Goal: Task Accomplishment & Management: Manage account settings

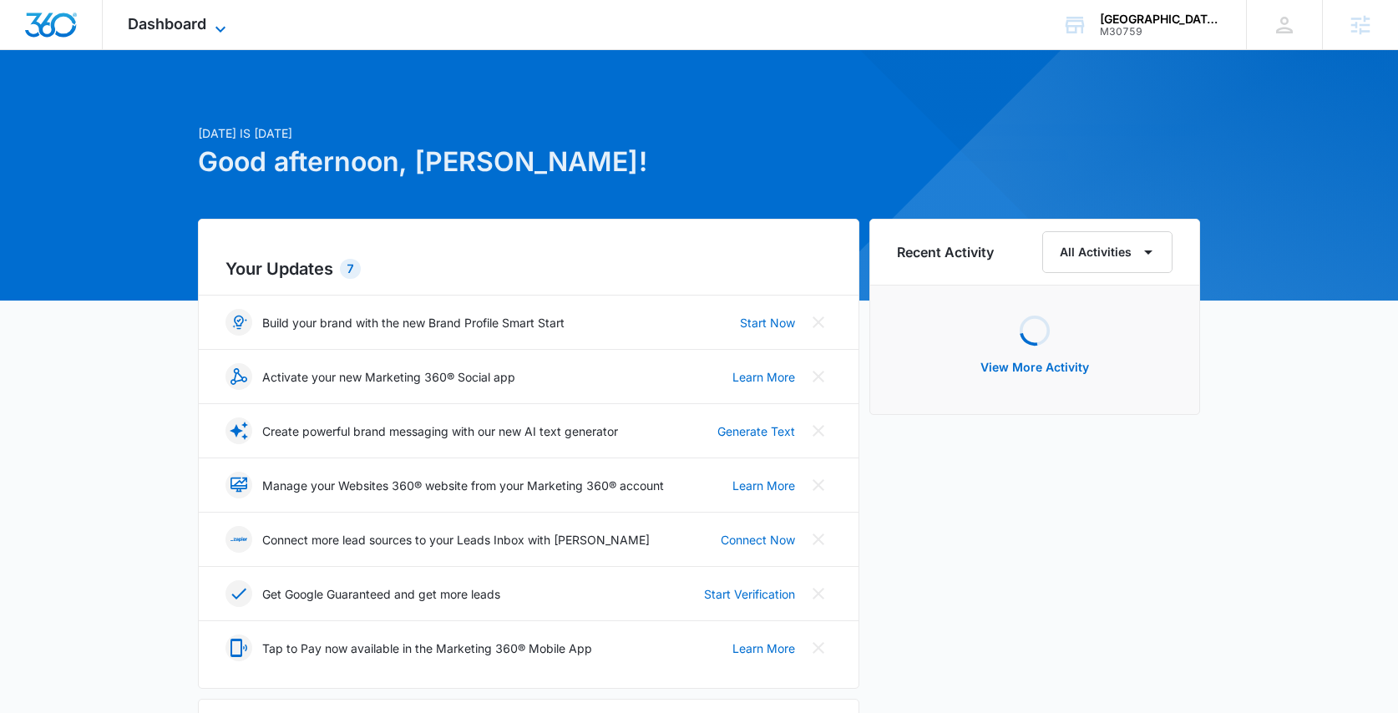
click at [215, 21] on icon at bounding box center [221, 29] width 20 height 20
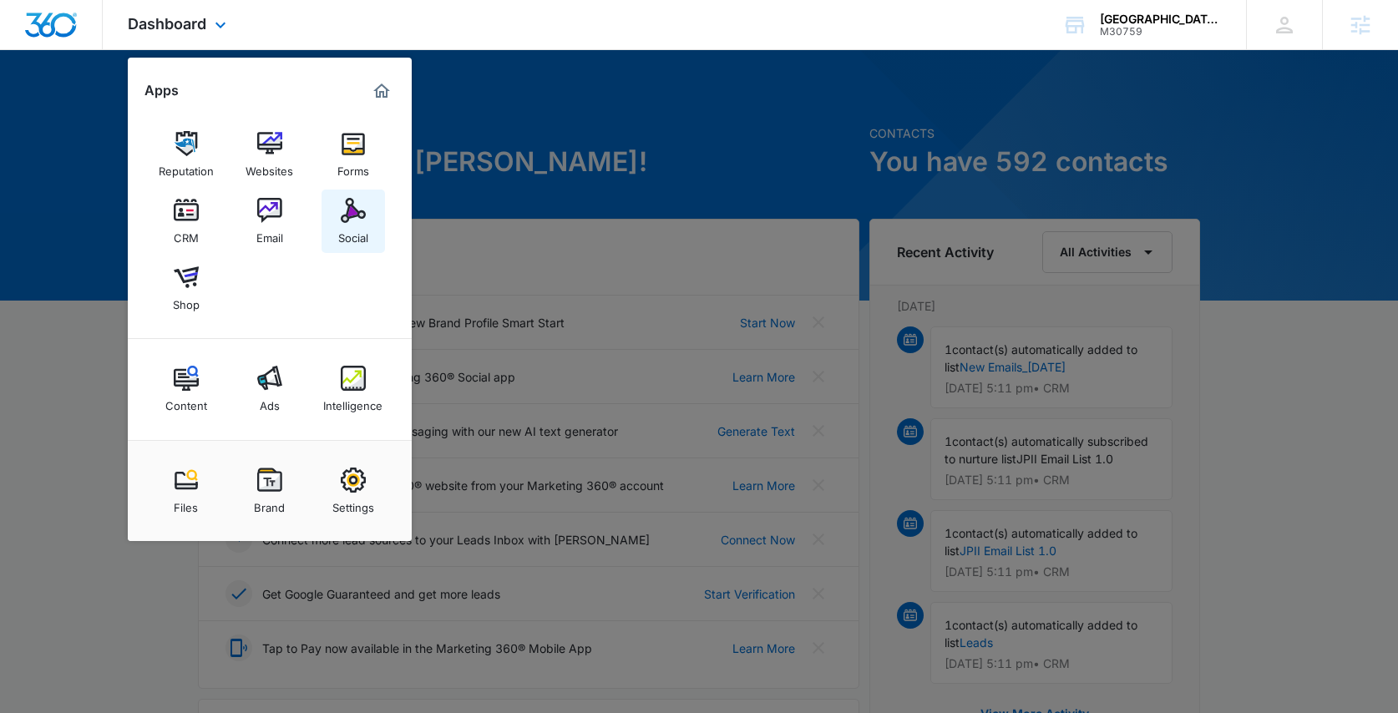
click at [350, 211] on img at bounding box center [353, 210] width 25 height 25
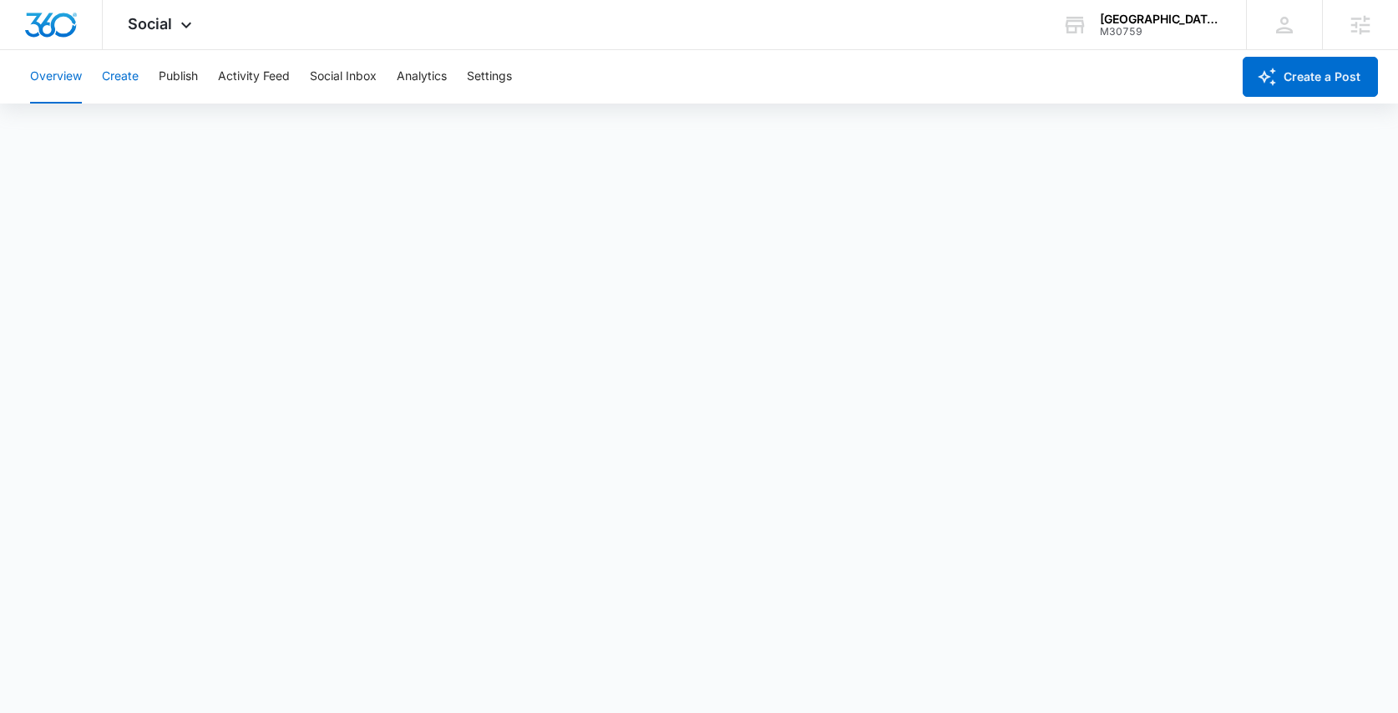
click at [128, 80] on button "Create" at bounding box center [120, 76] width 37 height 53
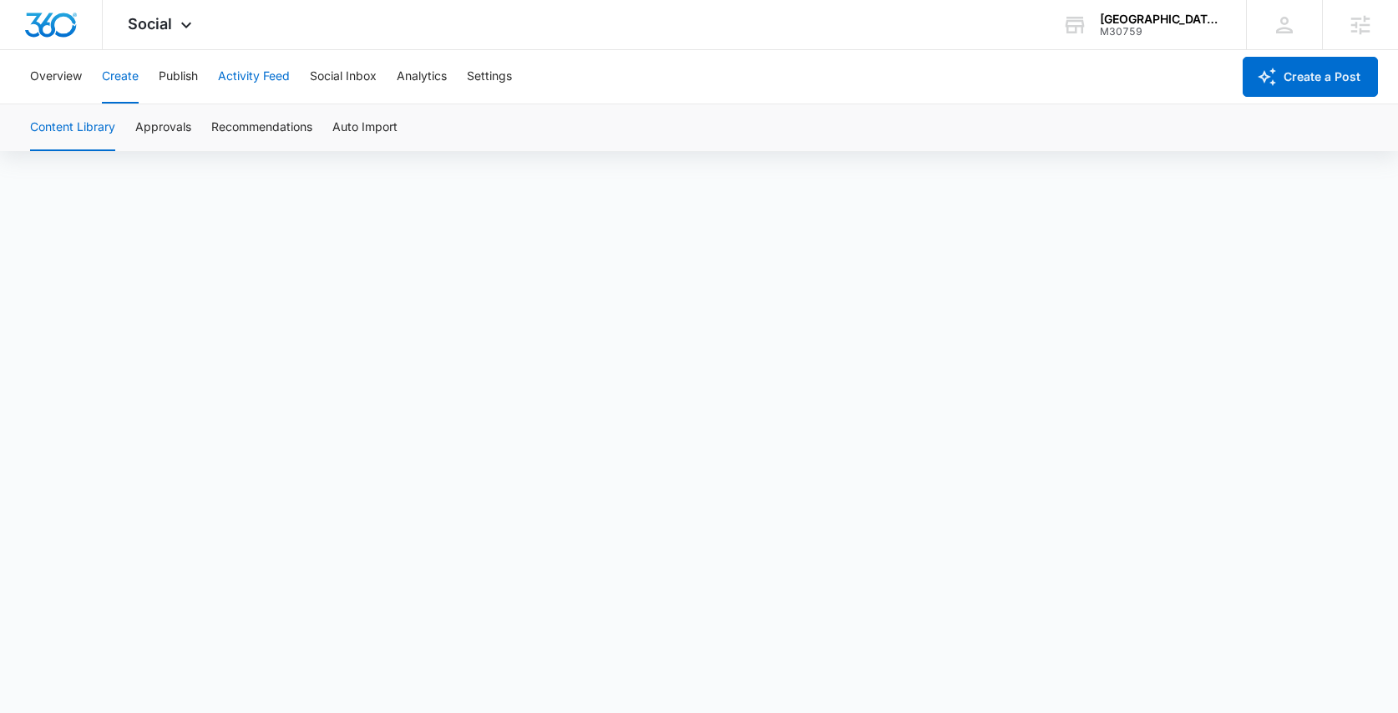
click at [236, 76] on button "Activity Feed" at bounding box center [254, 76] width 72 height 53
click at [195, 125] on button "Direct Messages" at bounding box center [168, 127] width 92 height 47
click at [83, 124] on button "Recent Posts" at bounding box center [66, 127] width 72 height 47
click at [249, 125] on button "Mentions" at bounding box center [259, 127] width 50 height 47
click at [55, 72] on button "Overview" at bounding box center [56, 76] width 52 height 53
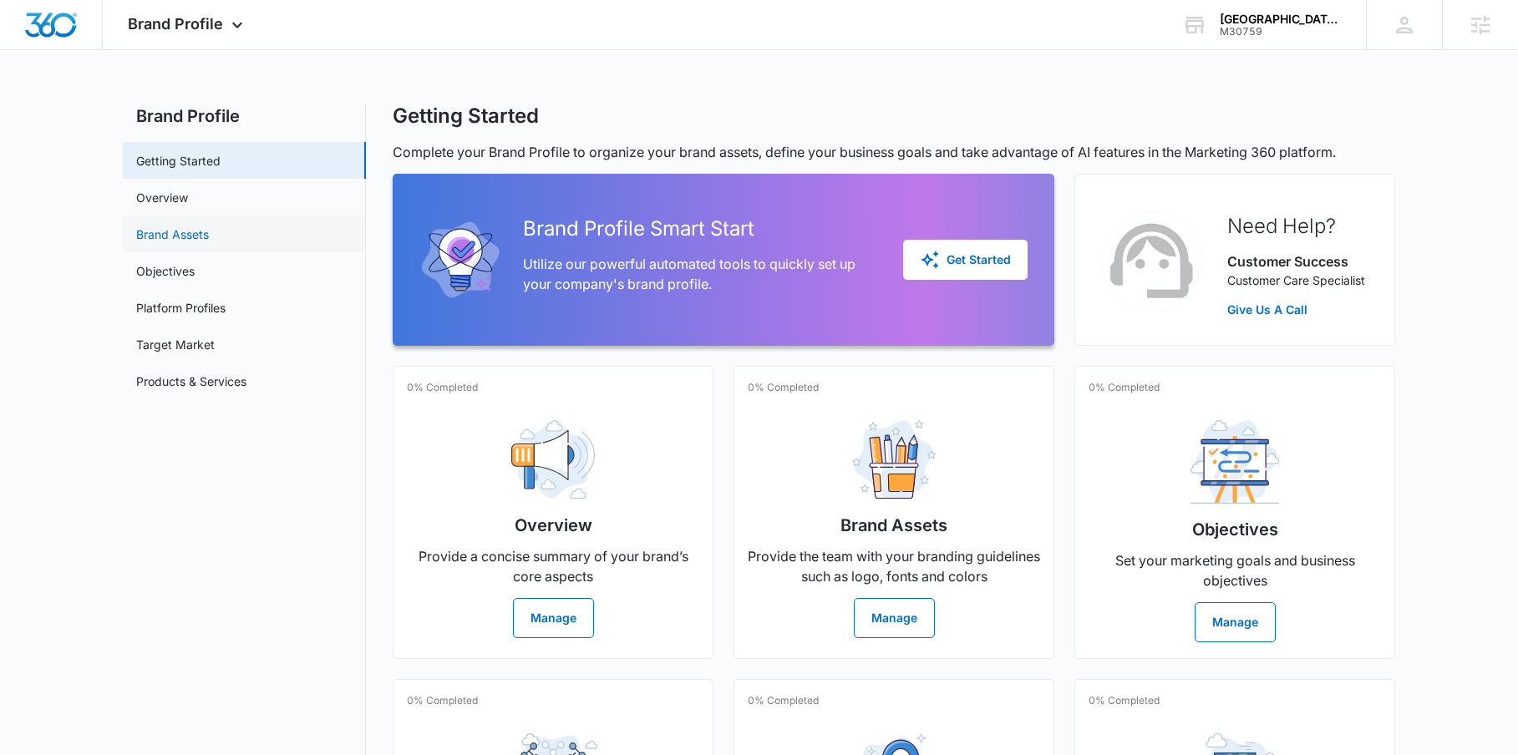
click at [180, 237] on link "Brand Assets" at bounding box center [172, 235] width 73 height 18
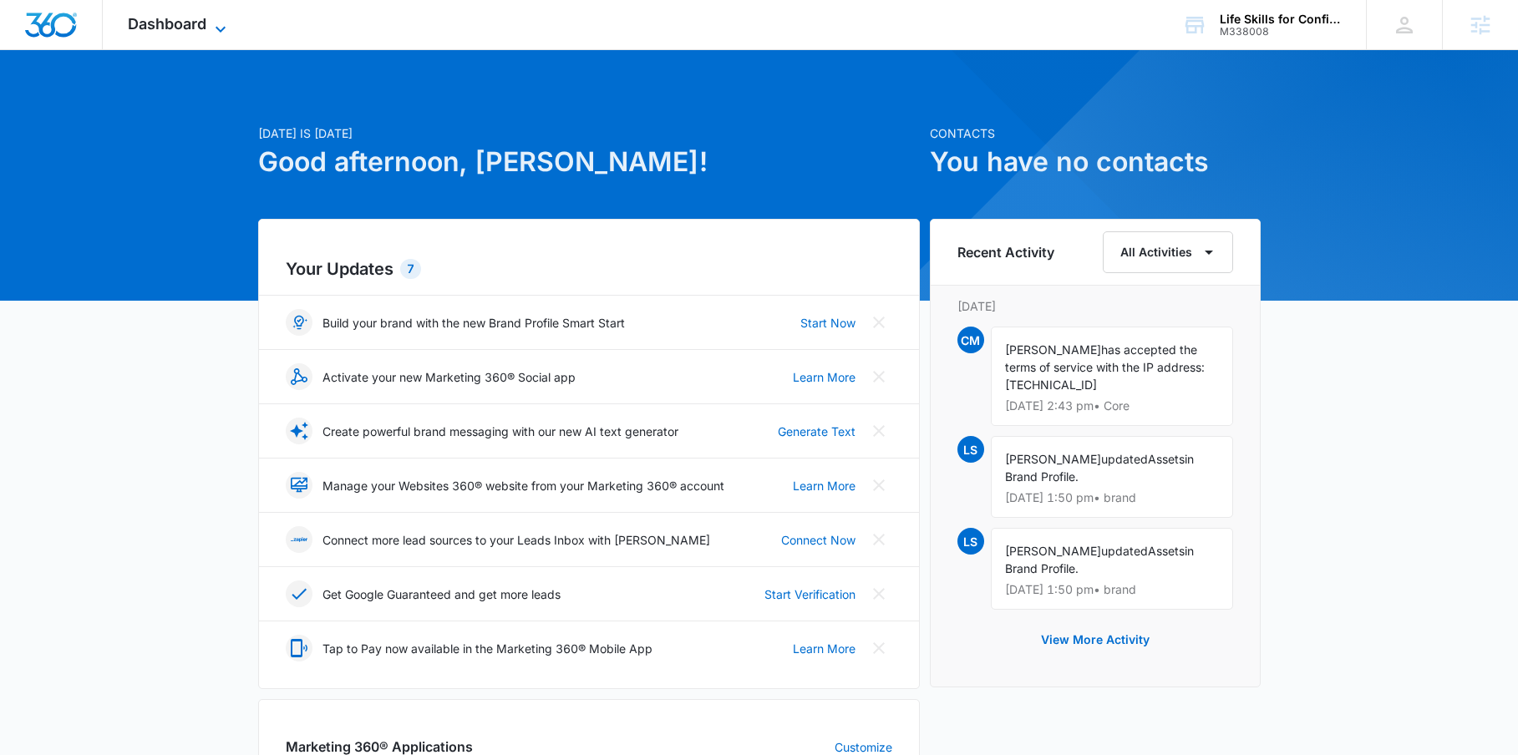
click at [198, 30] on span "Dashboard" at bounding box center [167, 24] width 79 height 18
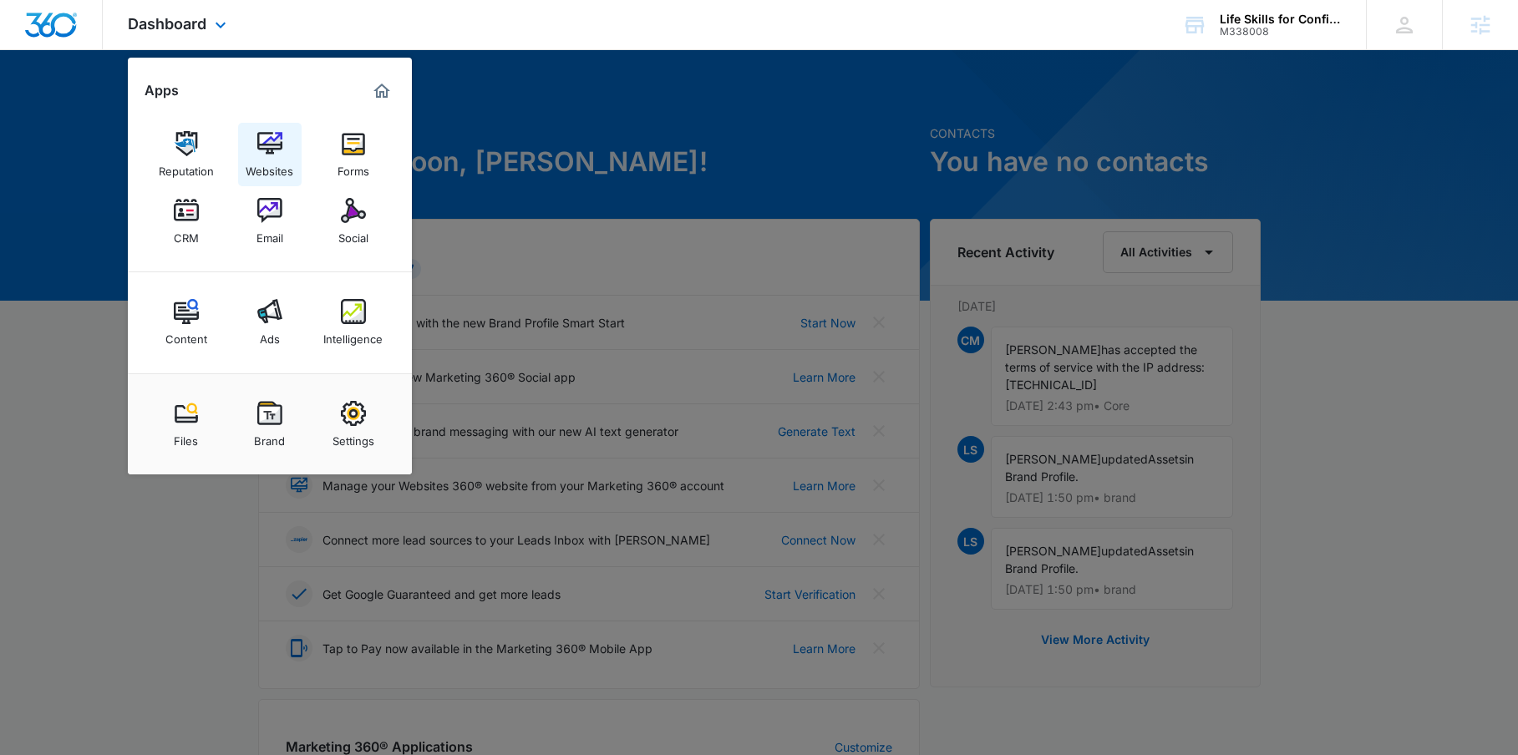
click at [274, 154] on img at bounding box center [269, 143] width 25 height 25
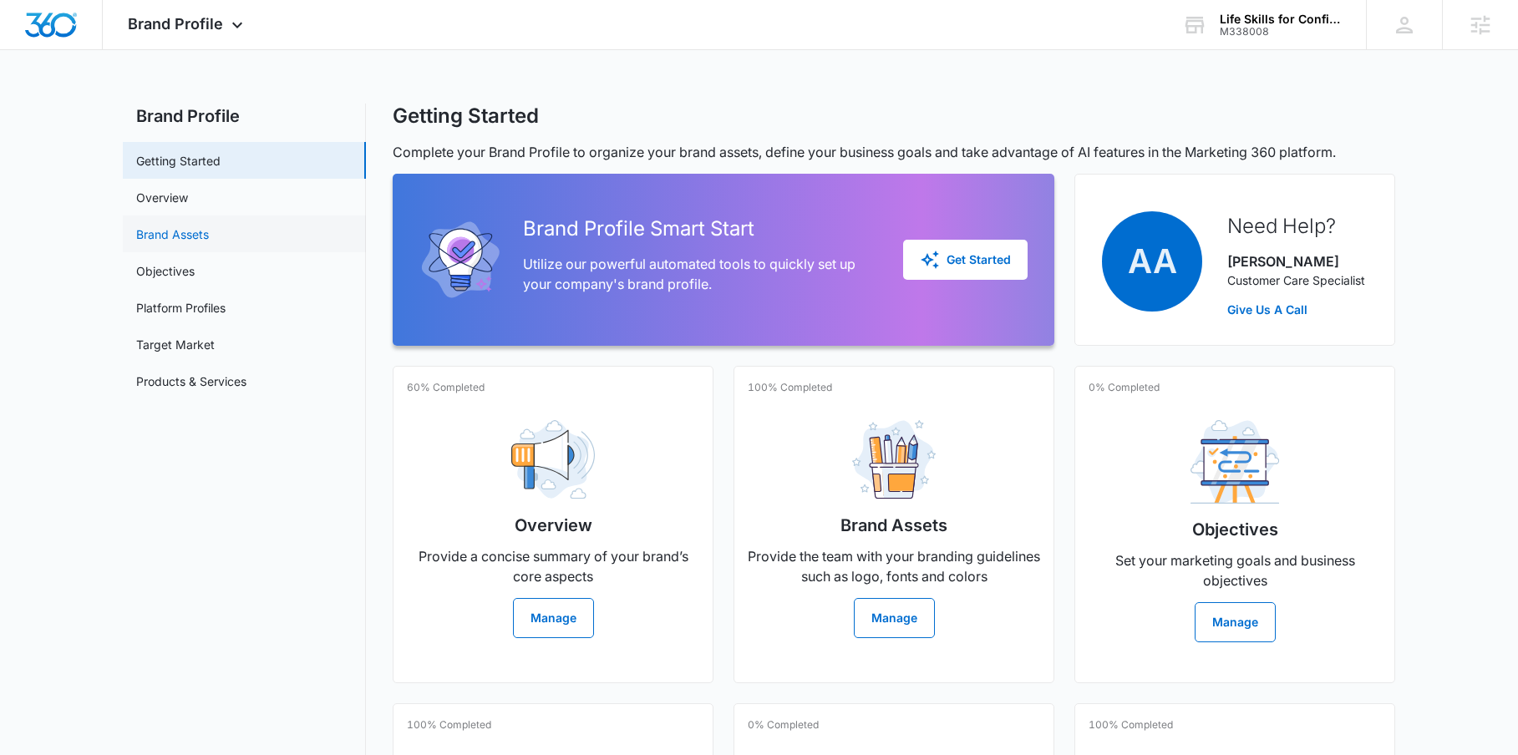
click at [195, 242] on link "Brand Assets" at bounding box center [172, 235] width 73 height 18
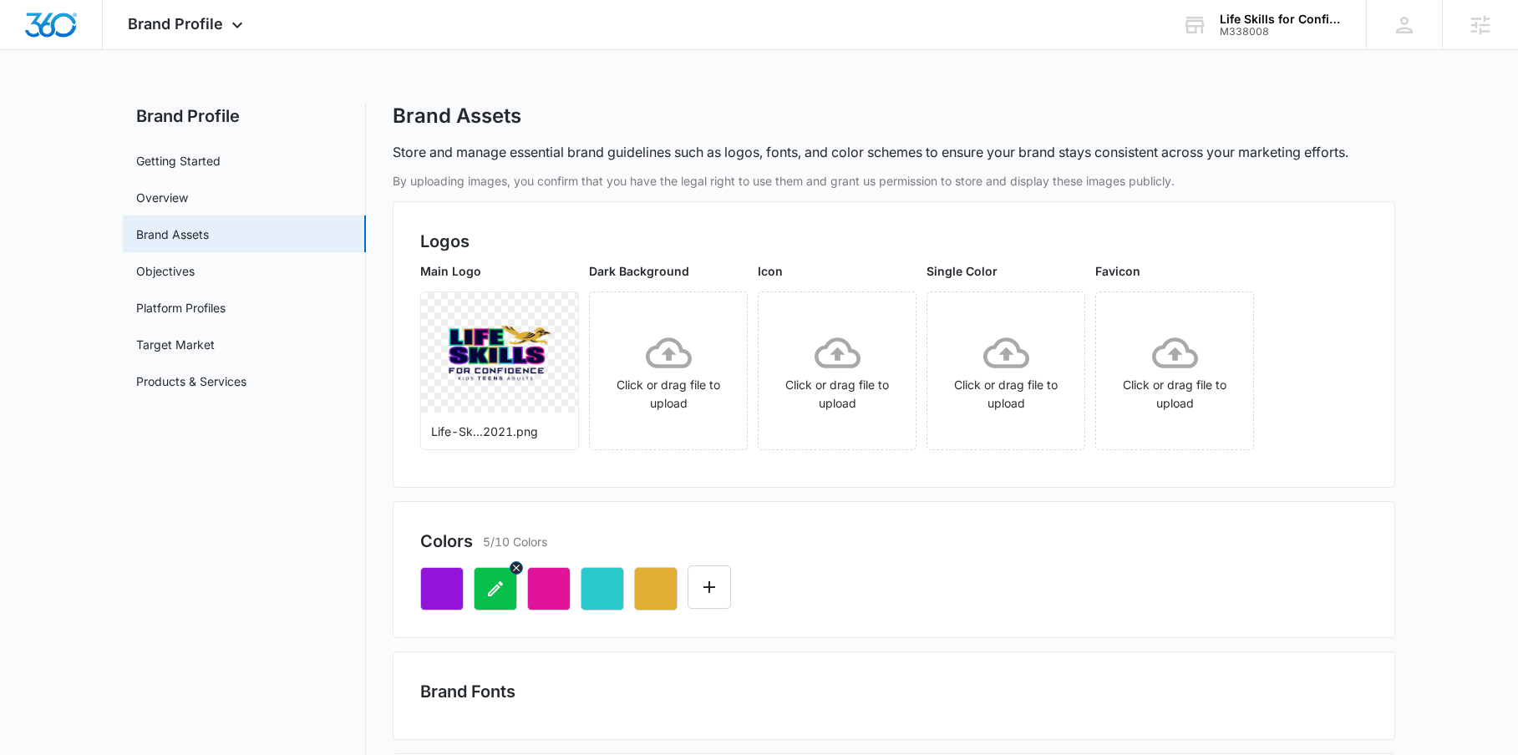
click at [494, 591] on icon "button" at bounding box center [495, 588] width 15 height 15
